Goal: Information Seeking & Learning: Learn about a topic

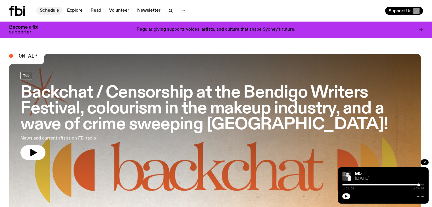
click at [53, 10] on link "Schedule" at bounding box center [49, 11] width 26 height 8
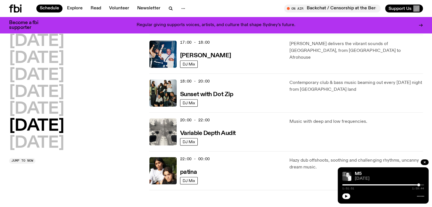
scroll to position [324, 0]
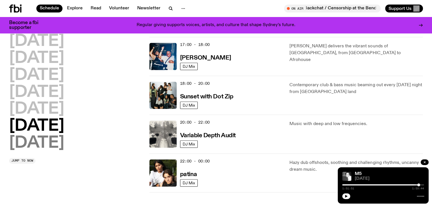
click at [58, 144] on h2 "[DATE]" at bounding box center [36, 143] width 55 height 16
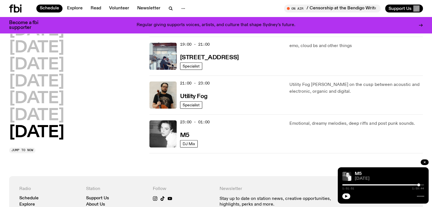
scroll to position [402, 0]
click at [183, 97] on h3 "Utility Fog" at bounding box center [194, 96] width 28 height 6
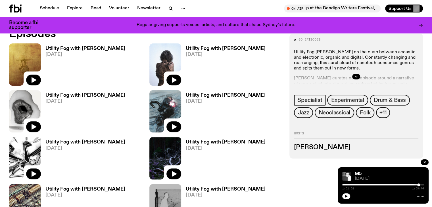
scroll to position [295, 0]
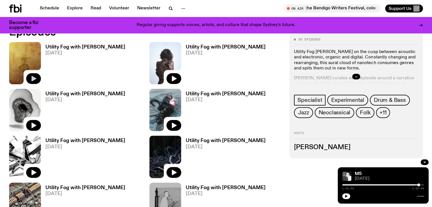
click at [36, 76] on icon "button" at bounding box center [33, 78] width 7 height 7
